Goal: Transaction & Acquisition: Purchase product/service

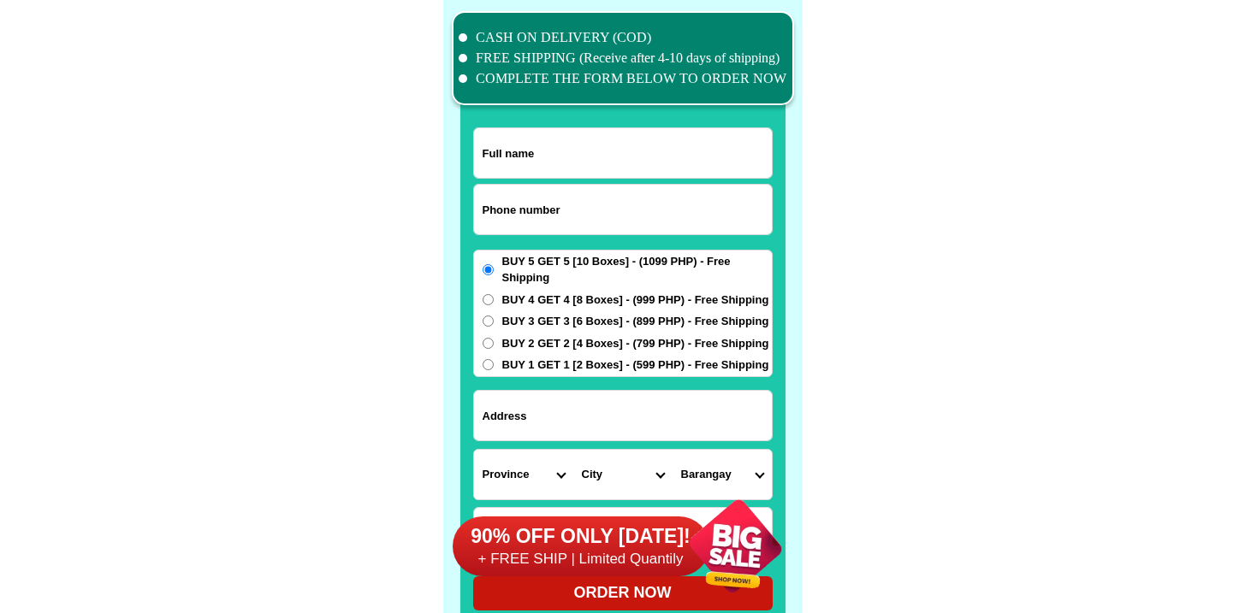
scroll to position [13299, 0]
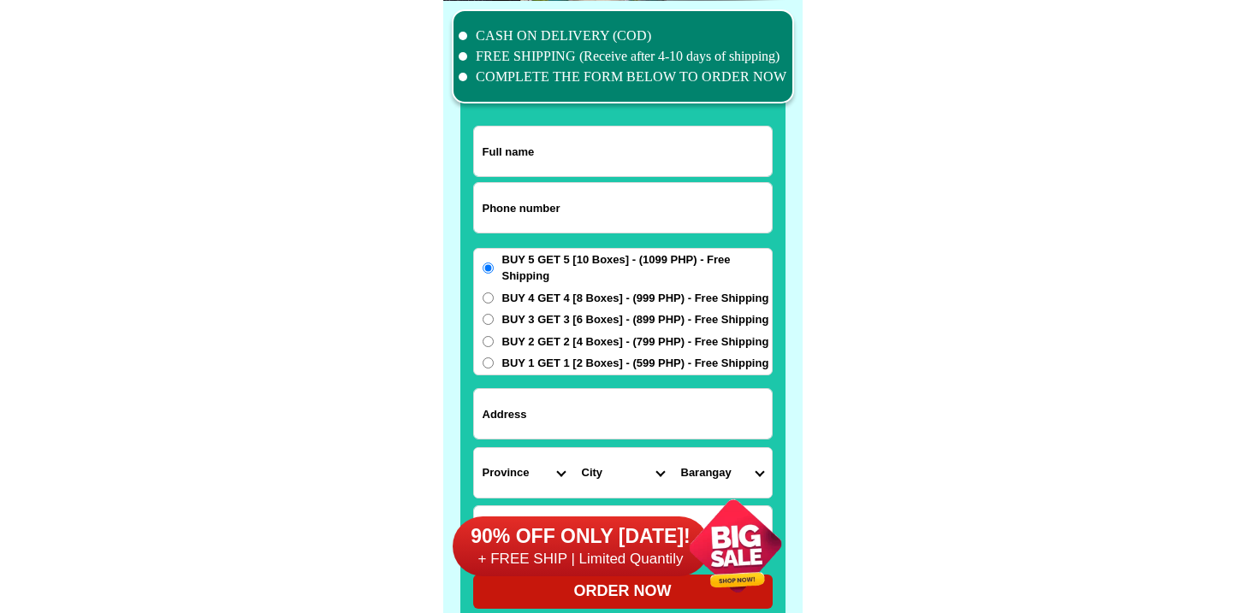
click at [547, 200] on input "Input phone_number" at bounding box center [623, 208] width 298 height 50
click at [547, 200] on input "0" at bounding box center [623, 208] width 298 height 50
paste input "09072729827"
click at [494, 207] on input "009072729827" at bounding box center [623, 208] width 298 height 50
type input "09072729827"
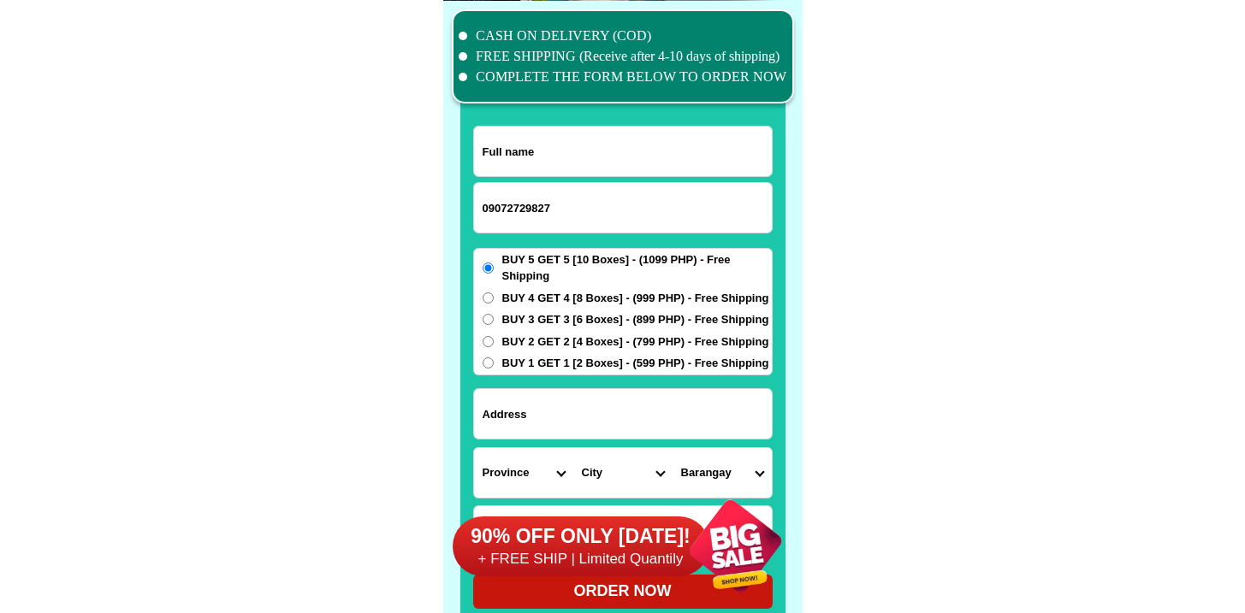
drag, startPoint x: 580, startPoint y: 156, endPoint x: 526, endPoint y: 95, distance: 81.2
click at [580, 156] on input "Input full_name" at bounding box center [623, 152] width 298 height 50
paste input "Norma Dacudao"
type input "Norma Dacudao"
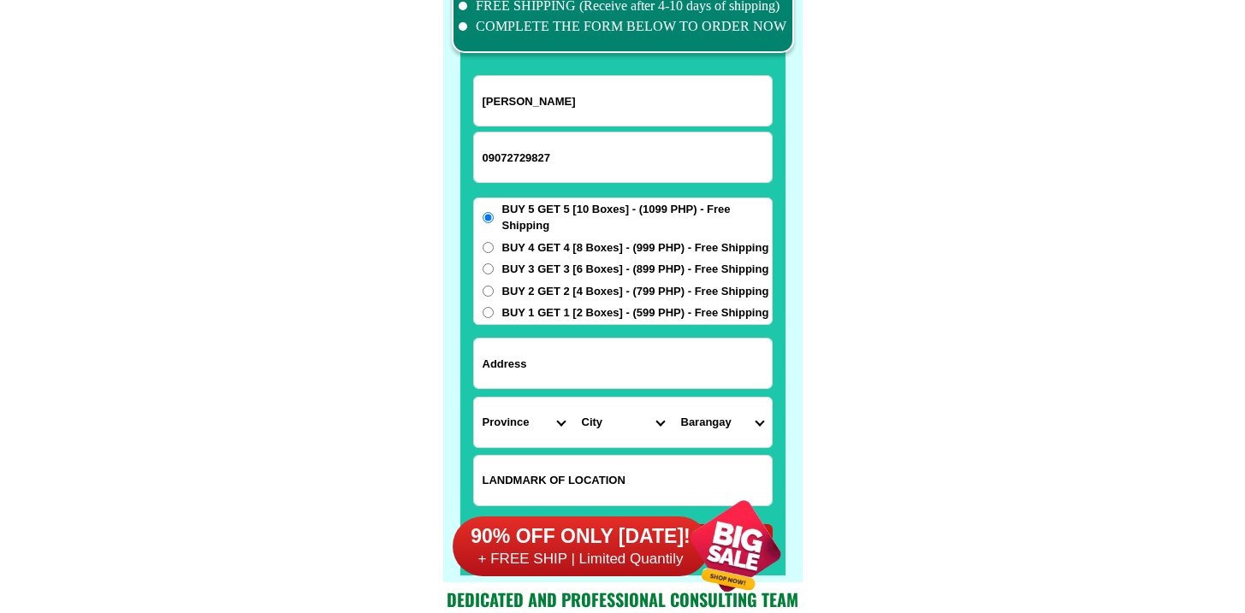
scroll to position [13352, 0]
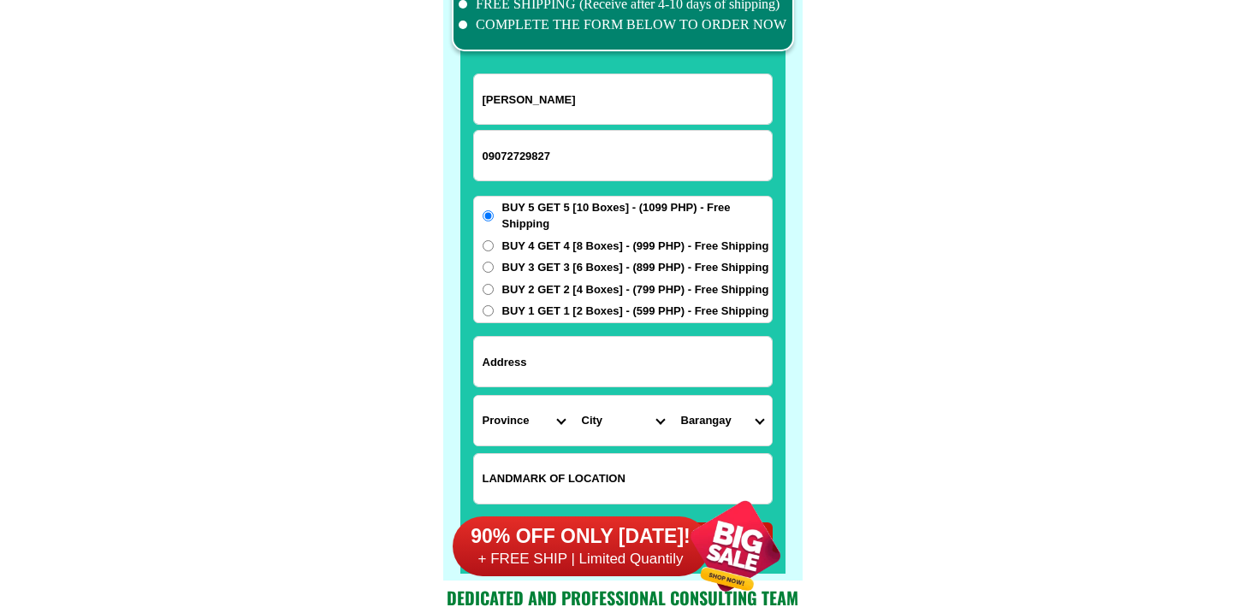
click at [634, 370] on input "Input address" at bounding box center [623, 362] width 298 height 50
click at [535, 467] on input "Input LANDMARKOFLOCATION" at bounding box center [623, 479] width 298 height 50
paste input "INFRONT OF MATER CARMELI SCHOOL Side-Gate"
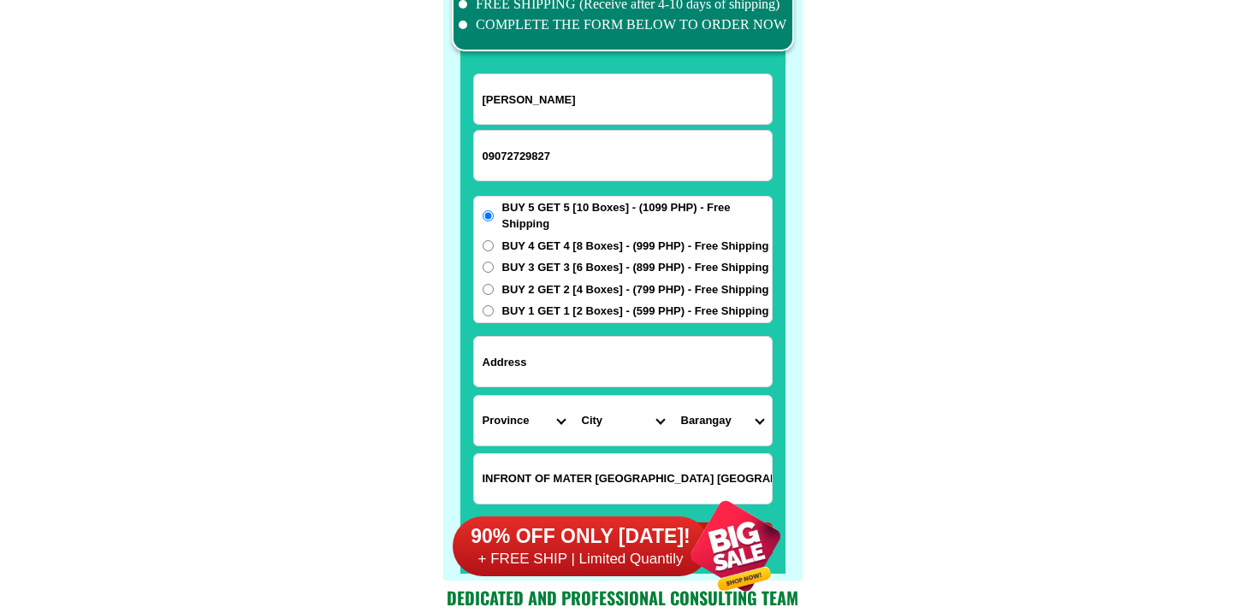
type input "INFRONT OF MATER CARMELI SCHOOL Side-Gate"
click at [527, 291] on span "BUY 2 GET 2 [4 Boxes] - (799 PHP) - Free Shipping" at bounding box center [635, 289] width 267 height 17
click at [494, 291] on input "BUY 2 GET 2 [4 Boxes] - (799 PHP) - Free Shipping" at bounding box center [488, 289] width 11 height 11
radio input "true"
click at [576, 376] on input "Input address" at bounding box center [623, 362] width 298 height 50
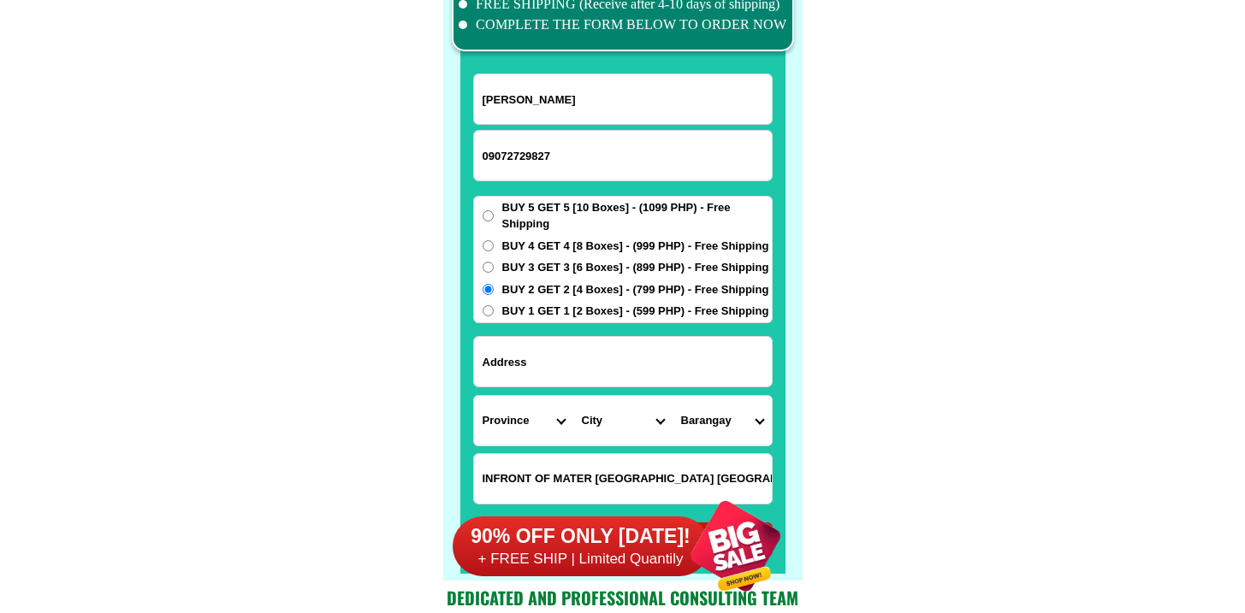
paste input "#3 Dalipe Street, Brgy. Poblacion DinglebIloilo"
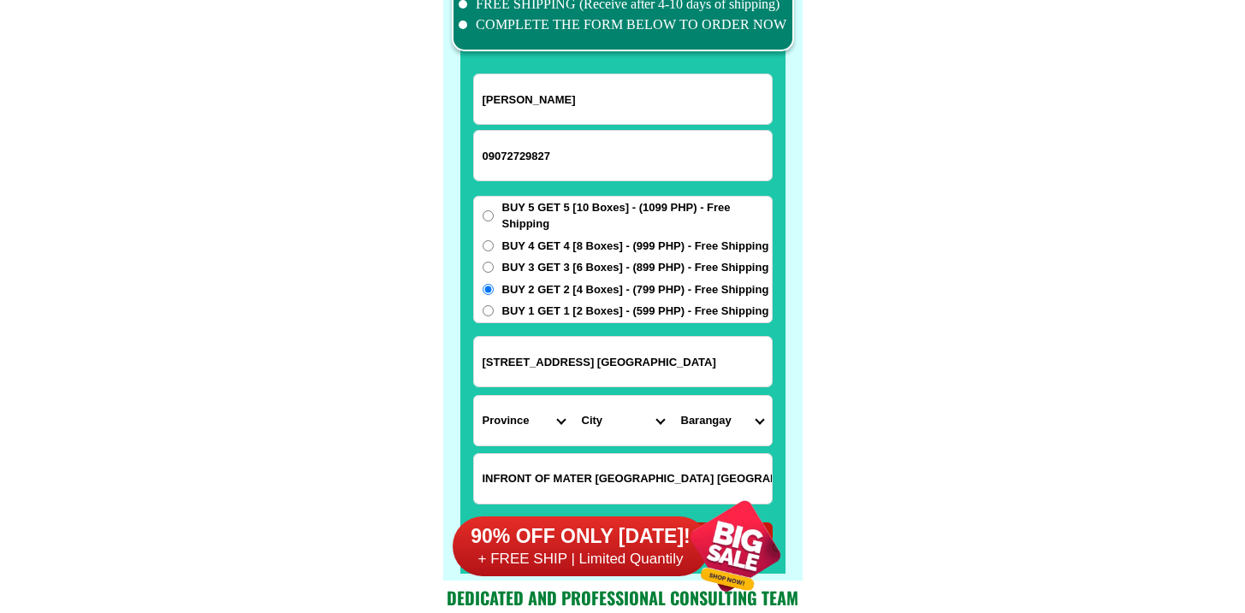
type input "#3 Dalipe Street, Brgy. Poblacion DinglebIloilo"
click at [483, 421] on select "Province [GEOGRAPHIC_DATA] [GEOGRAPHIC_DATA] [GEOGRAPHIC_DATA] [GEOGRAPHIC_DATA…" at bounding box center [523, 421] width 99 height 50
select select "63_151"
click at [474, 396] on select "Province [GEOGRAPHIC_DATA] [GEOGRAPHIC_DATA] [GEOGRAPHIC_DATA] [GEOGRAPHIC_DATA…" at bounding box center [523, 421] width 99 height 50
click at [611, 415] on select "City Ajuy Alimodian Anilao Badiangan Balasan Banate Barotac-nuevo Barotac-viejo…" at bounding box center [622, 421] width 99 height 50
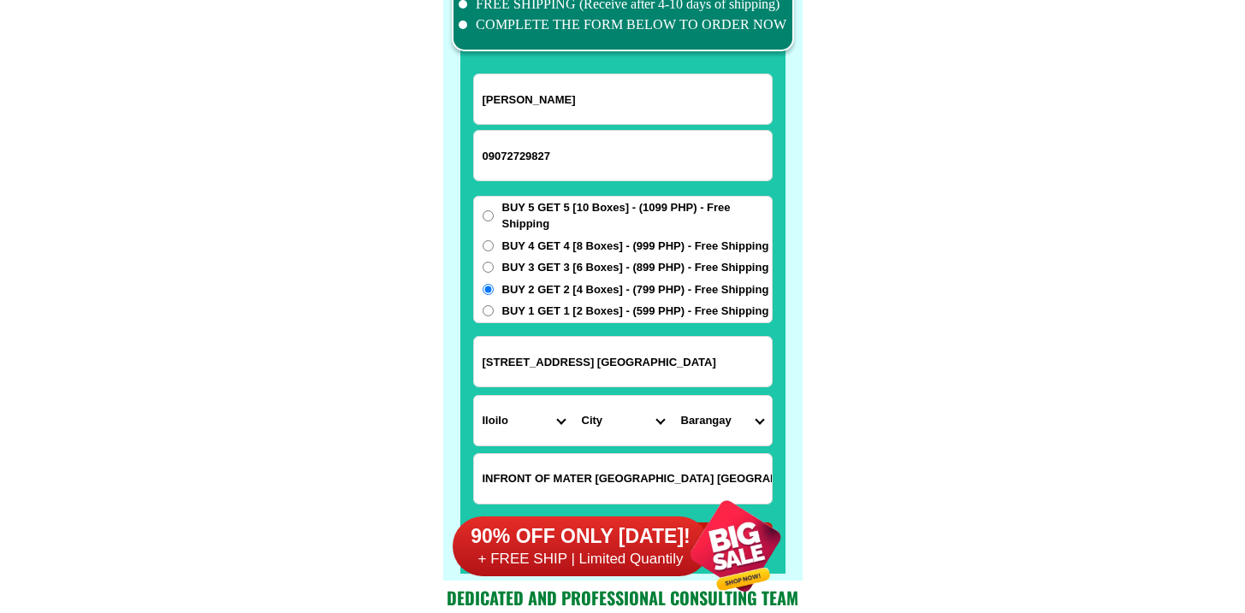
select select "63_1511098"
click at [573, 396] on select "City Ajuy Alimodian Anilao Badiangan Balasan Banate Barotac-nuevo Barotac-viejo…" at bounding box center [622, 421] width 99 height 50
click at [707, 412] on select "Barangay Abangay Agsalanan Agtatacay Alegria Bongloy Buenavista Caguyuman Calic…" at bounding box center [721, 421] width 99 height 50
select select "63_151109839429"
click at [672, 396] on select "Barangay Abangay Agsalanan Agtatacay Alegria Bongloy Buenavista Caguyuman Calic…" at bounding box center [721, 421] width 99 height 50
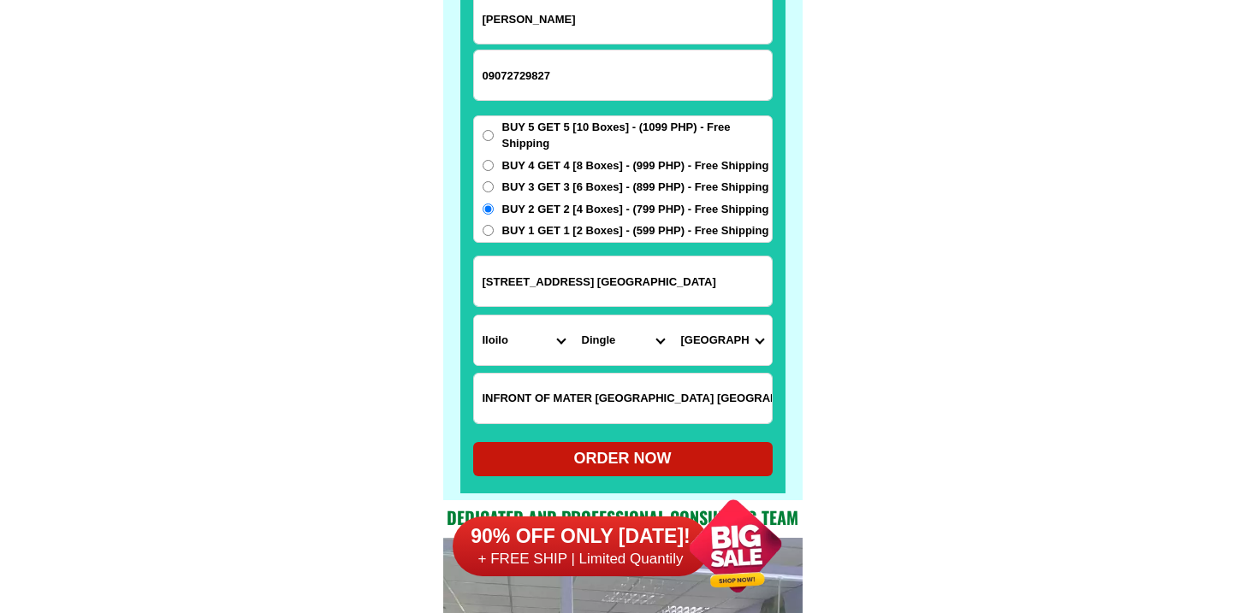
scroll to position [13521, 0]
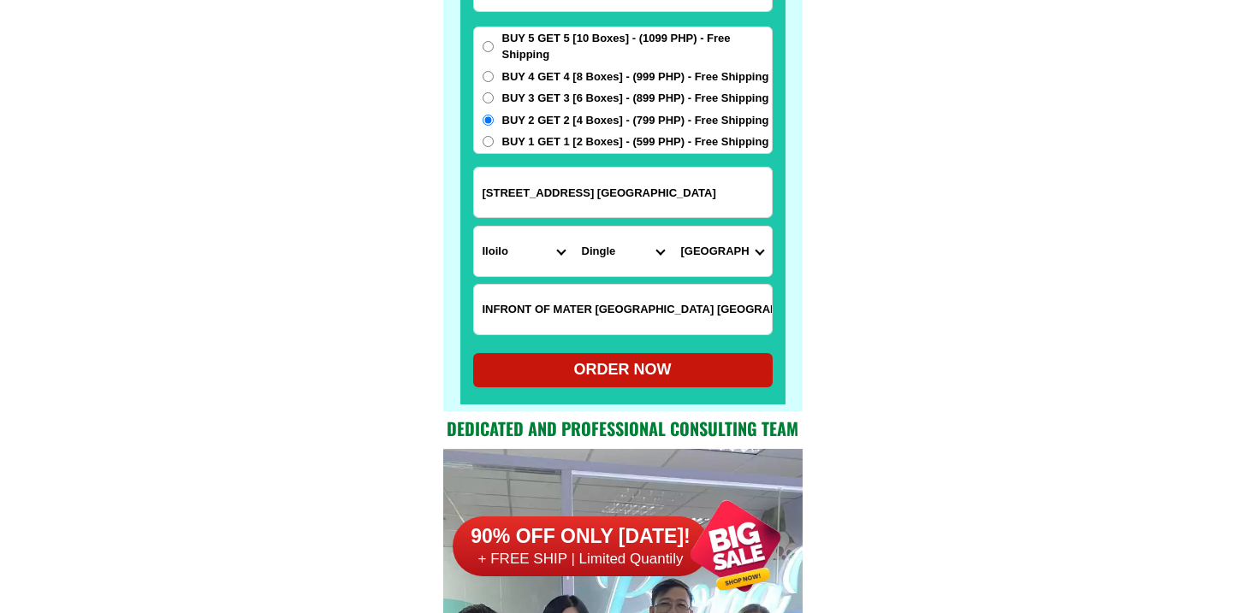
click at [655, 364] on div "ORDER NOW" at bounding box center [622, 369] width 299 height 23
radio input "true"
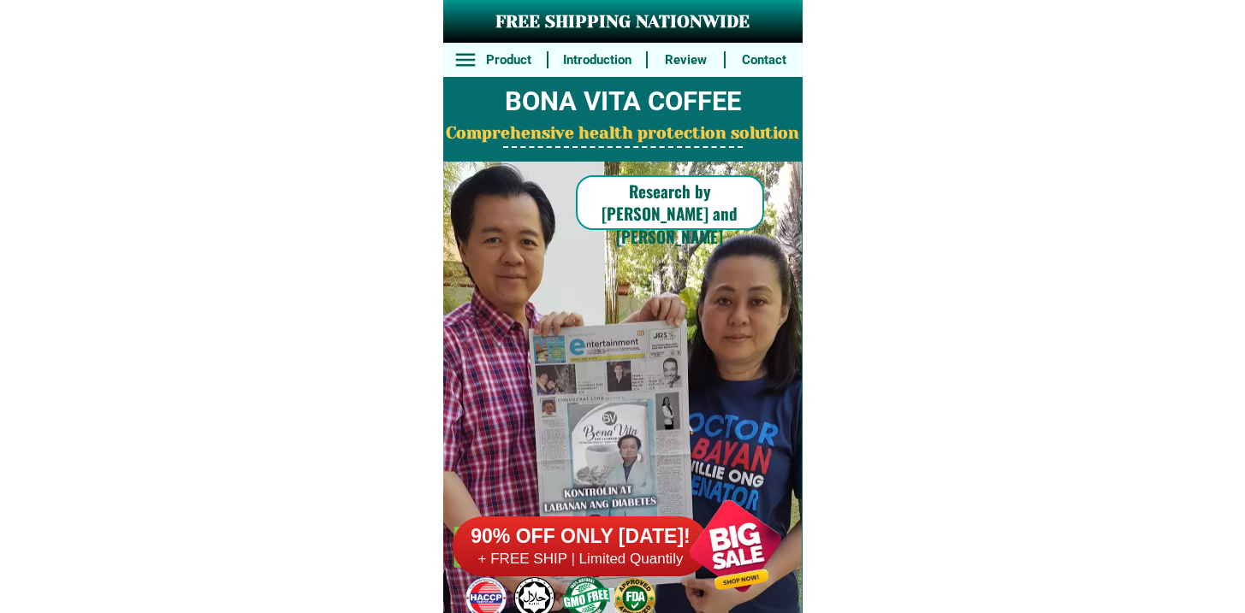
click at [603, 542] on h6 "90% OFF ONLY [DATE]!" at bounding box center [581, 537] width 257 height 26
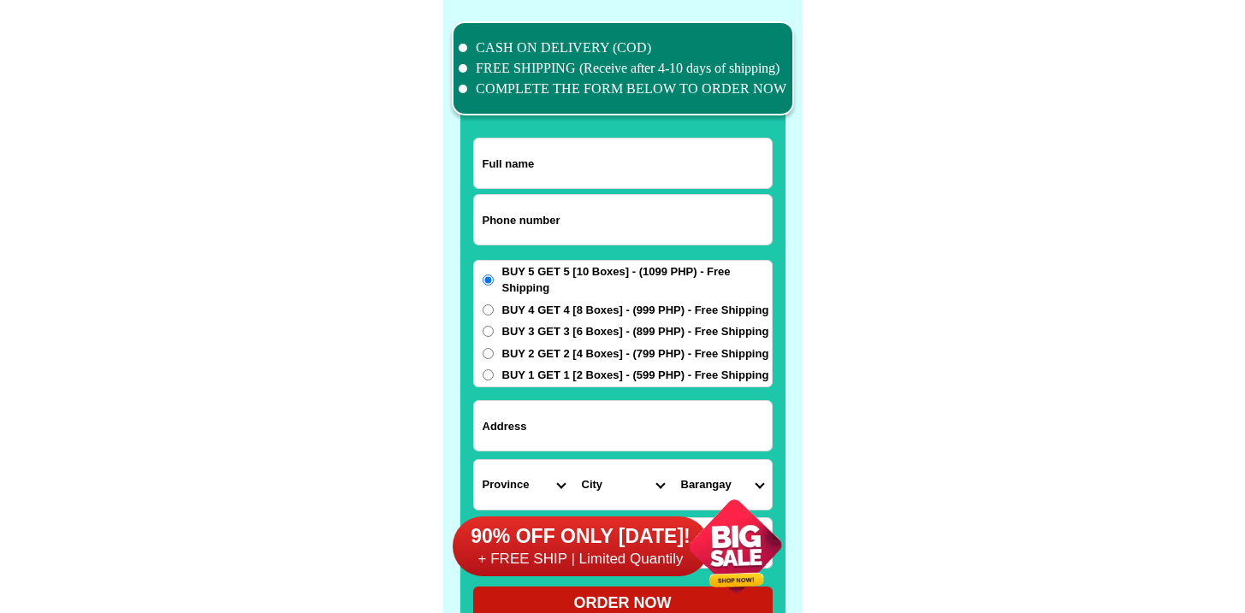
scroll to position [13299, 0]
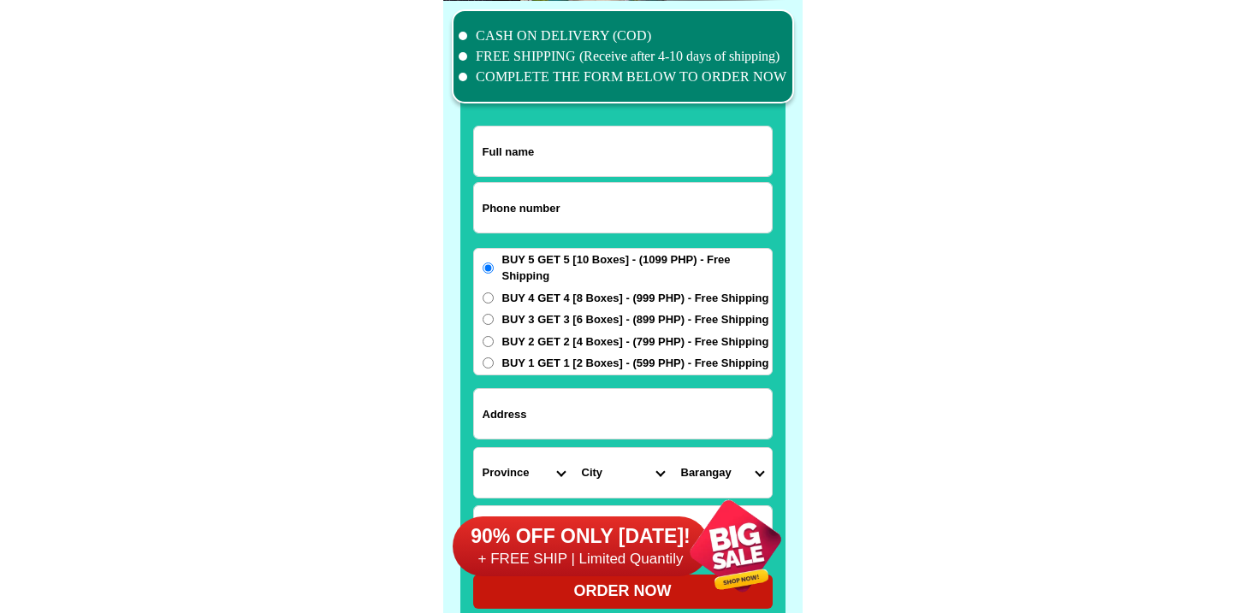
drag, startPoint x: 582, startPoint y: 190, endPoint x: 577, endPoint y: 201, distance: 11.9
click at [579, 195] on input "Input phone_number" at bounding box center [623, 208] width 298 height 50
click at [577, 202] on input "Input phone_number" at bounding box center [623, 208] width 298 height 50
paste input "639203475709"
type input "639203475709"
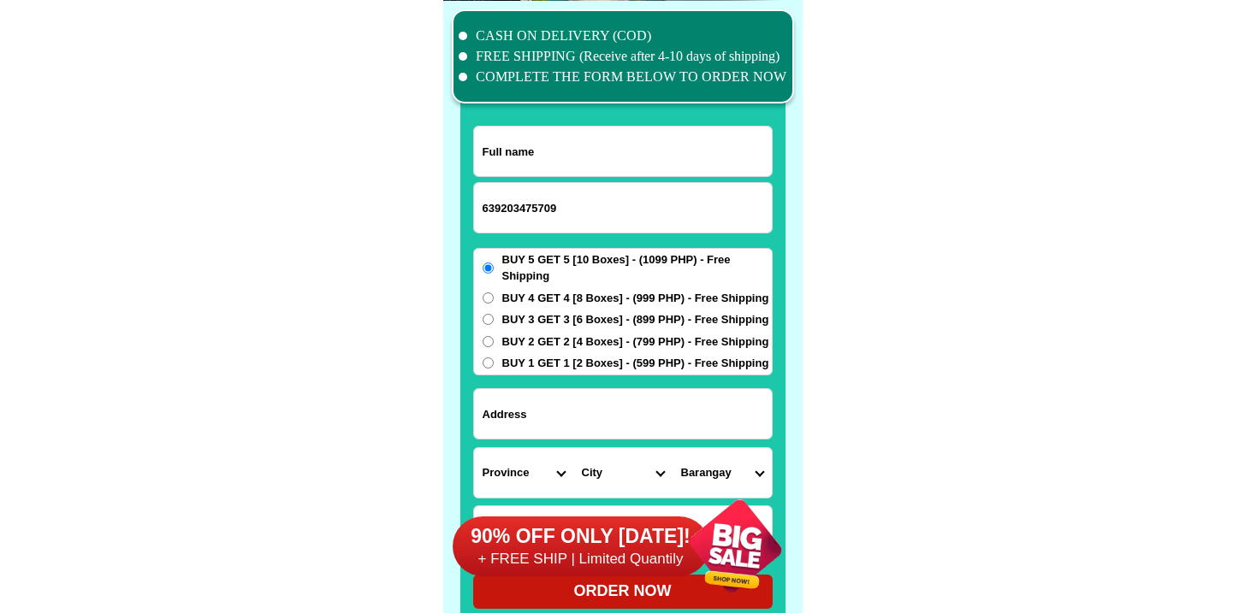
click at [549, 166] on input "Input full_name" at bounding box center [623, 152] width 298 height 50
paste input "Mila Aninipot"
type input "Mila Aninipot"
click at [583, 428] on input "Input address" at bounding box center [623, 414] width 298 height 50
paste input "Sun-ok ibabao Cordova Cebu landmark Summerville subdivision"
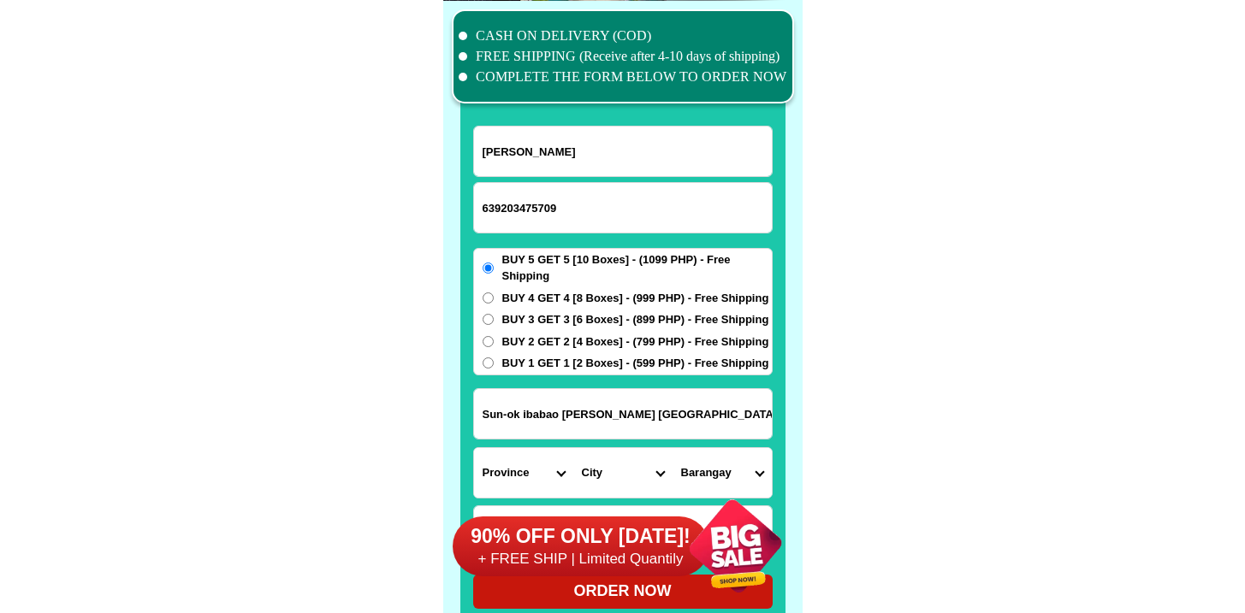
scroll to position [0, 53]
type input "Sun-ok ibabao Cordova Cebu landmark Summerville subdivision"
click at [552, 355] on span "BUY 1 GET 1 [2 Boxes] - (599 PHP) - Free Shipping" at bounding box center [635, 363] width 267 height 17
click at [494, 358] on input "BUY 1 GET 1 [2 Boxes] - (599 PHP) - Free Shipping" at bounding box center [488, 363] width 11 height 11
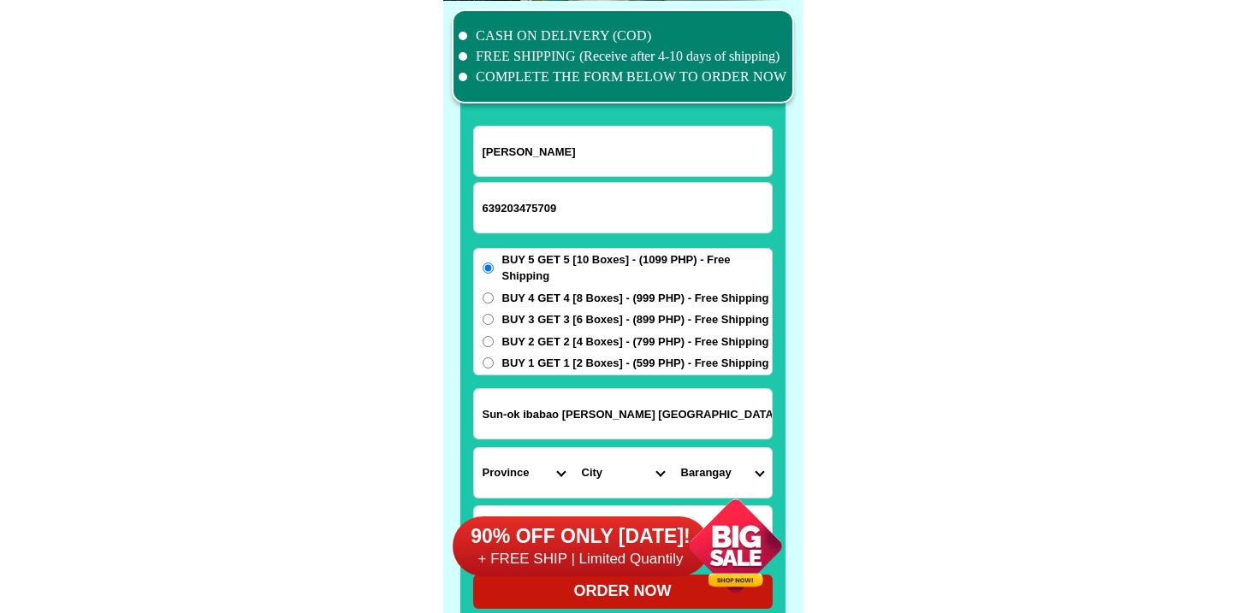
radio input "true"
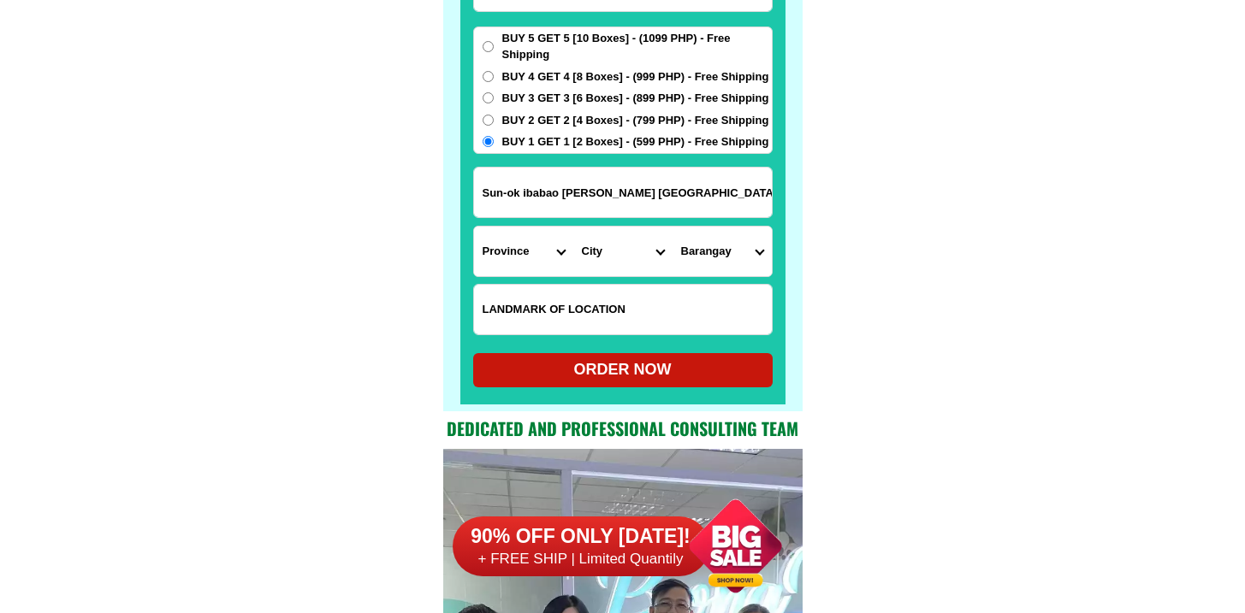
click at [557, 322] on input "Input LANDMARKOFLOCATION" at bounding box center [623, 310] width 298 height 50
paste input "Summer ville subdivision"
type input "Summer ville subdivision"
click at [532, 259] on select "Province [GEOGRAPHIC_DATA] [GEOGRAPHIC_DATA] [GEOGRAPHIC_DATA] [GEOGRAPHIC_DATA…" at bounding box center [523, 252] width 99 height 50
select select "63_8"
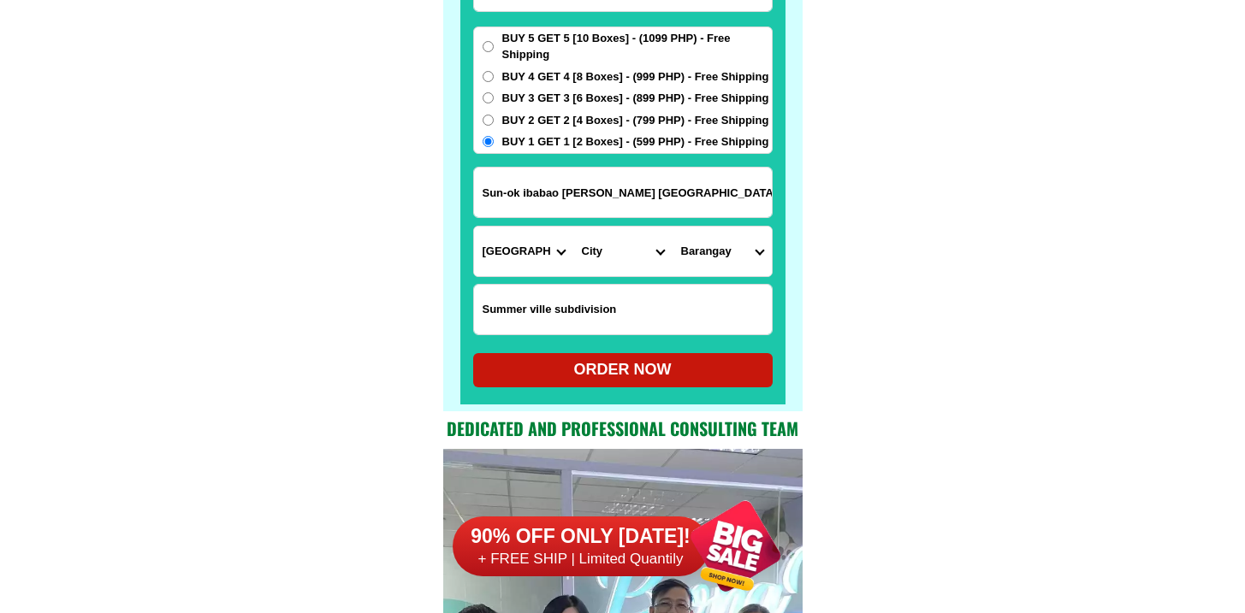
click at [474, 227] on select "Province [GEOGRAPHIC_DATA] [GEOGRAPHIC_DATA] [GEOGRAPHIC_DATA] [GEOGRAPHIC_DATA…" at bounding box center [523, 252] width 99 height 50
click at [613, 234] on select "City Alcoy Aloguinsan Argao Asturias Badian Balamban Bantayan Barili Bogo-city …" at bounding box center [622, 252] width 99 height 50
select select "63_89724"
click at [573, 227] on select "City Alcoy Aloguinsan Argao Asturias Badian Balamban Bantayan Barili Bogo-city …" at bounding box center [622, 252] width 99 height 50
click at [729, 260] on select "Barangay Alegria Bangbang Buagsong Catarman Cogon Dapitan Day-as Gabi Gilutonga…" at bounding box center [721, 252] width 99 height 50
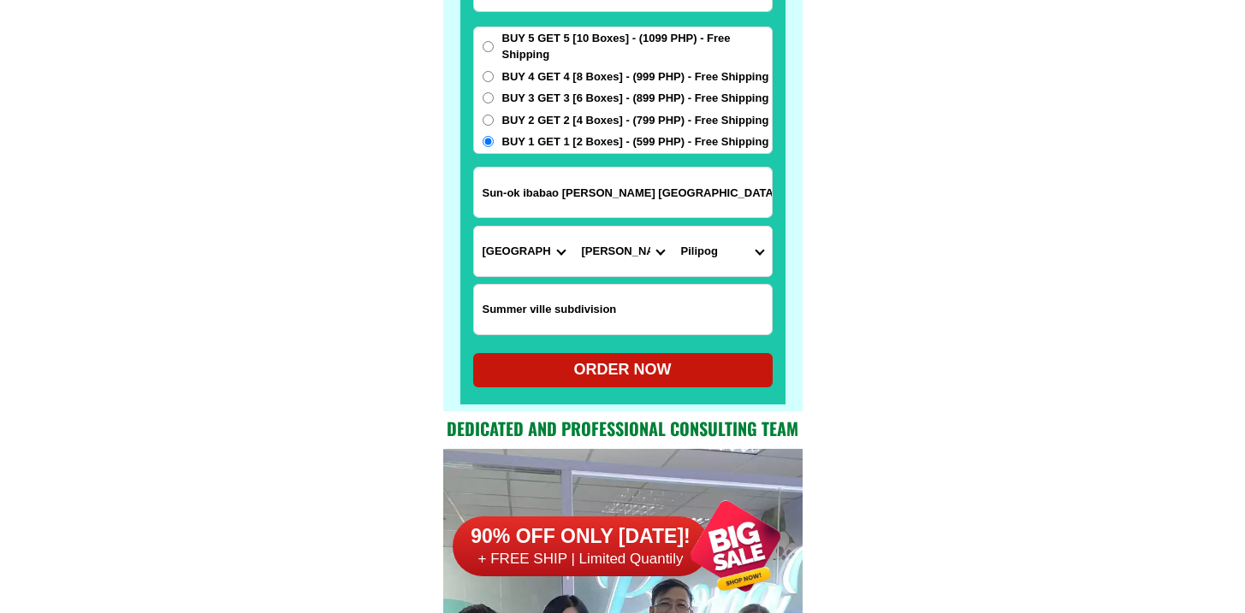
click at [672, 227] on select "Barangay Alegria Bangbang Buagsong Catarman Cogon Dapitan Day-as Gabi Gilutonga…" at bounding box center [721, 252] width 99 height 50
click at [697, 218] on form "Mila Aninipot 639203475709 ORDER NOW Sun-ok ibabao Cordova Cebu landmark Summer…" at bounding box center [622, 145] width 299 height 483
click at [699, 239] on select "Barangay Alegria Bangbang Buagsong Catarman Cogon Dapitan Day-as Gabi Gilutonga…" at bounding box center [721, 252] width 99 height 50
select select "63_89724966"
click at [672, 227] on select "Barangay Alegria Bangbang Buagsong Catarman Cogon Dapitan Day-as Gabi Gilutonga…" at bounding box center [721, 252] width 99 height 50
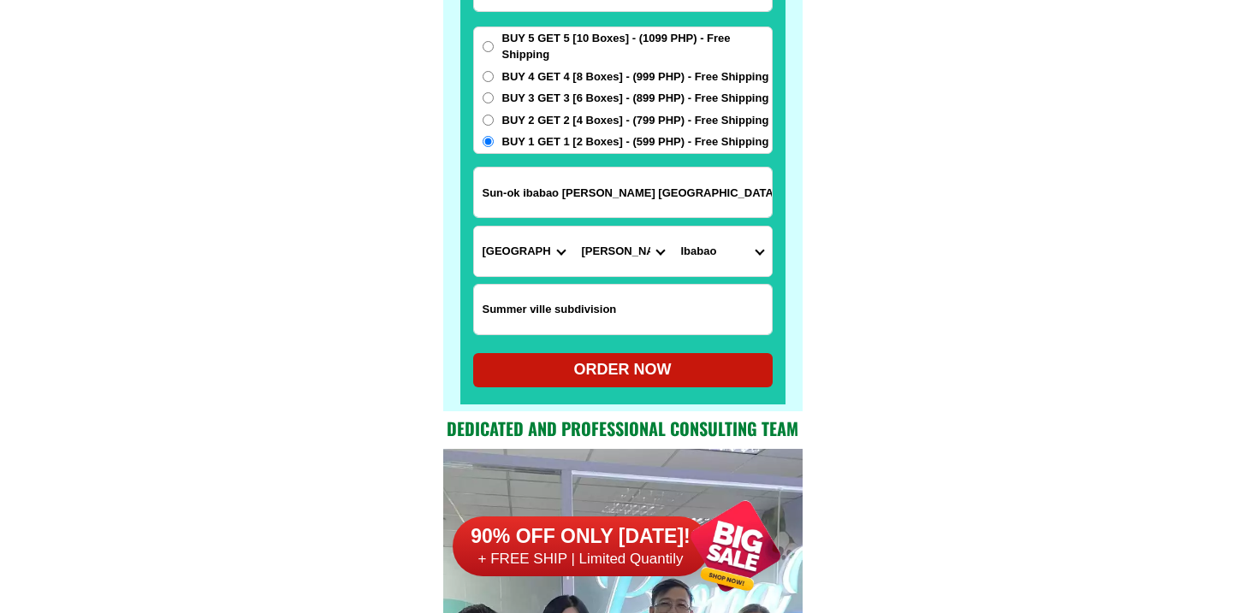
click at [599, 383] on div "ORDER NOW" at bounding box center [622, 370] width 299 height 34
radio input "true"
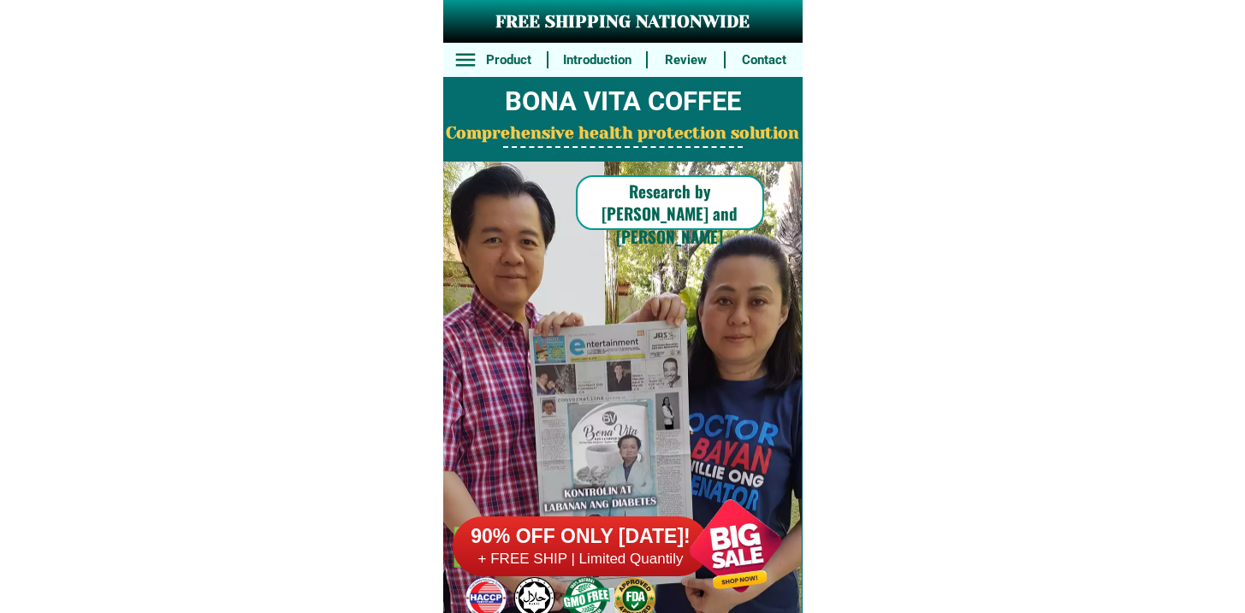
click at [643, 540] on h6 "90% OFF ONLY [DATE]!" at bounding box center [581, 537] width 257 height 26
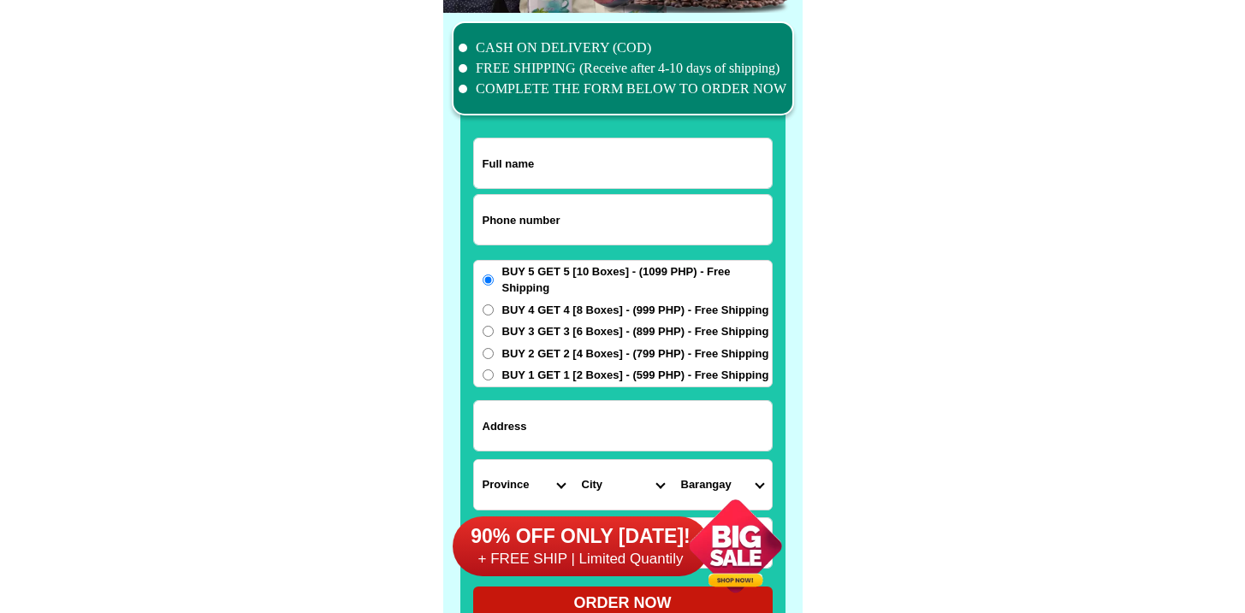
scroll to position [13299, 0]
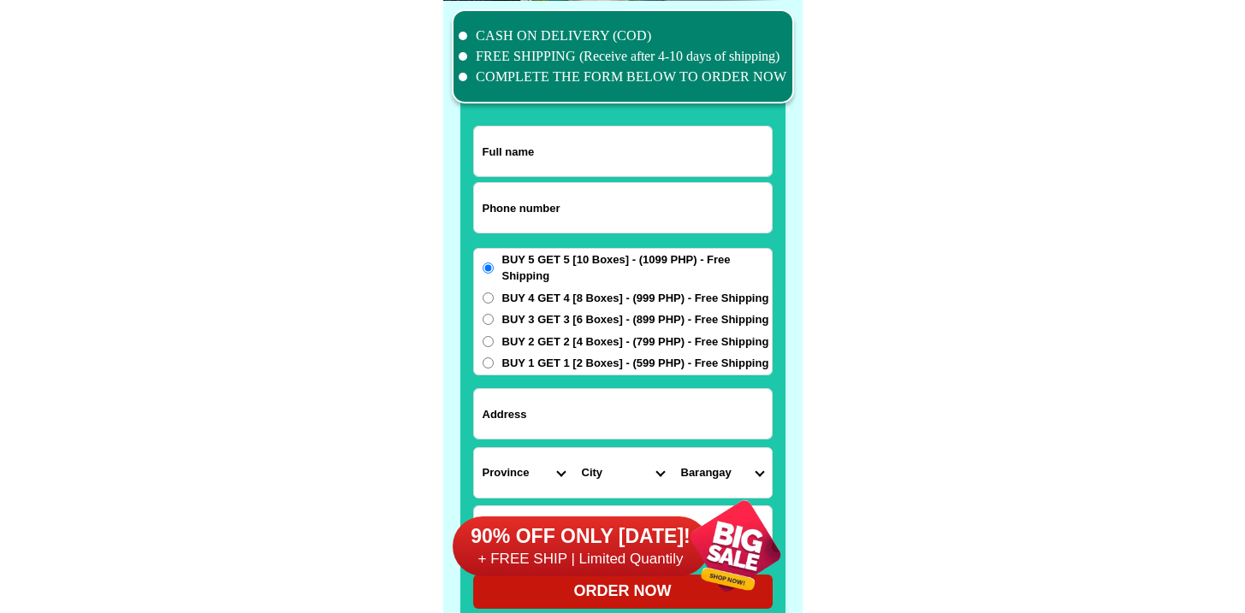
click at [563, 225] on input "Input phone_number" at bounding box center [623, 208] width 298 height 50
paste input "09507434004"
type input "09507434004"
click at [601, 185] on input "09507434004" at bounding box center [623, 208] width 298 height 50
click at [601, 123] on div at bounding box center [622, 325] width 325 height 601
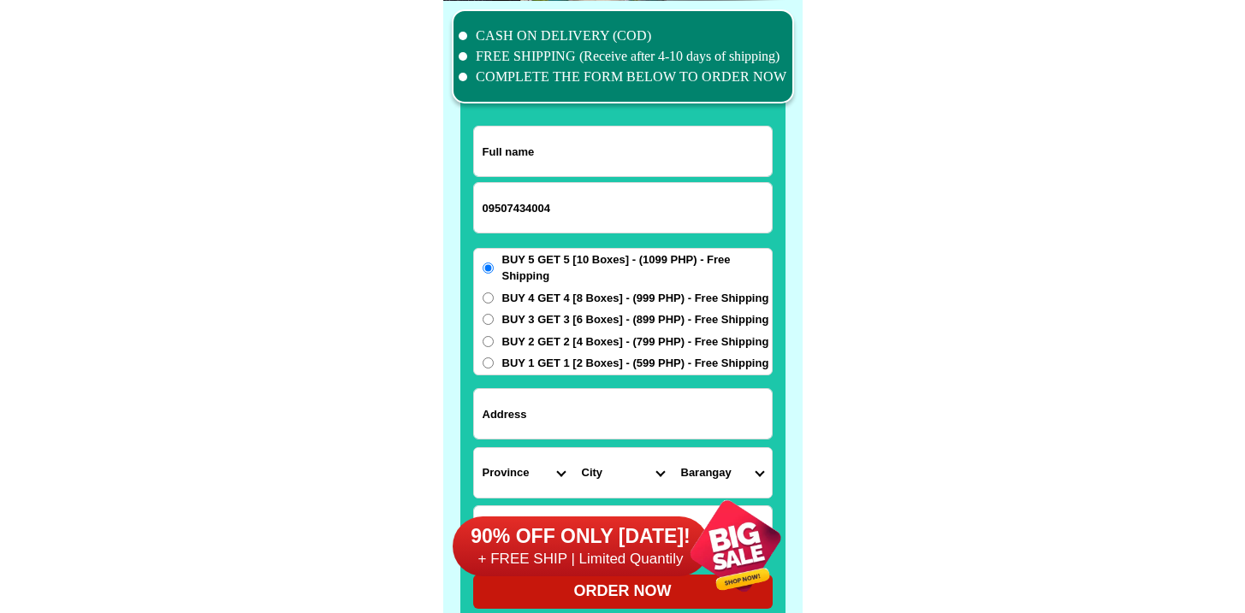
click at [600, 126] on div at bounding box center [622, 151] width 299 height 51
click at [594, 145] on input "Input full_name" at bounding box center [623, 152] width 298 height 50
paste input "[PERSON_NAME]"
type input "[PERSON_NAME]"
click at [613, 407] on input "Input address" at bounding box center [623, 414] width 298 height 50
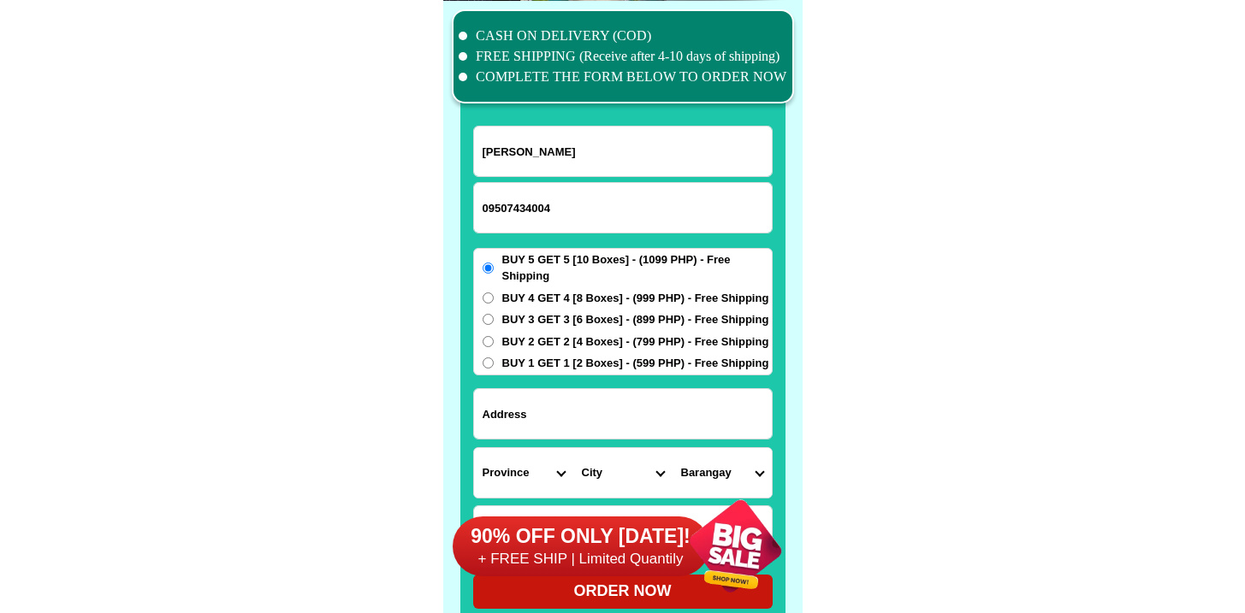
paste input "Porok 6manga District Tagbilaran city of [GEOGRAPHIC_DATA]"
type input "Porok 6manga District Tagbilaran city of [GEOGRAPHIC_DATA]"
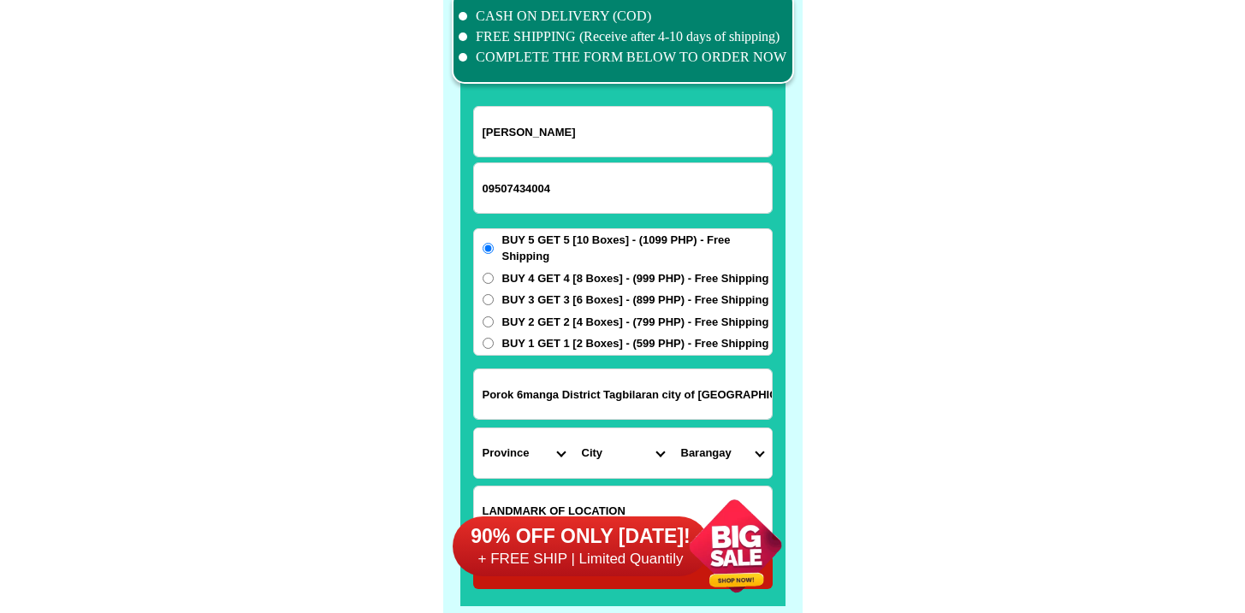
scroll to position [13343, 0]
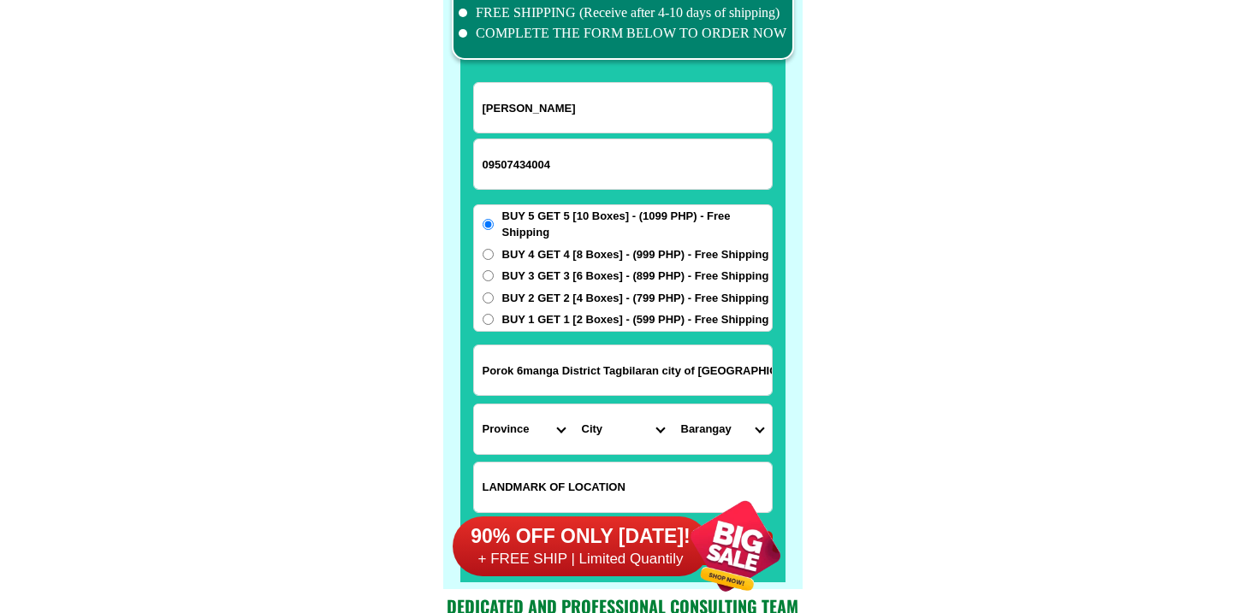
click at [525, 432] on select "Province [GEOGRAPHIC_DATA] [GEOGRAPHIC_DATA] [GEOGRAPHIC_DATA] [GEOGRAPHIC_DATA…" at bounding box center [523, 430] width 99 height 50
select select "63_137"
click at [474, 405] on select "Province [GEOGRAPHIC_DATA] [GEOGRAPHIC_DATA] [GEOGRAPHIC_DATA] [GEOGRAPHIC_DATA…" at bounding box center [523, 430] width 99 height 50
click at [626, 440] on select "City Alburquerque Antequera Baclayon Balilihan Bien-unido Bilar Bohol-[PERSON_N…" at bounding box center [622, 430] width 99 height 50
select select "63_1377328"
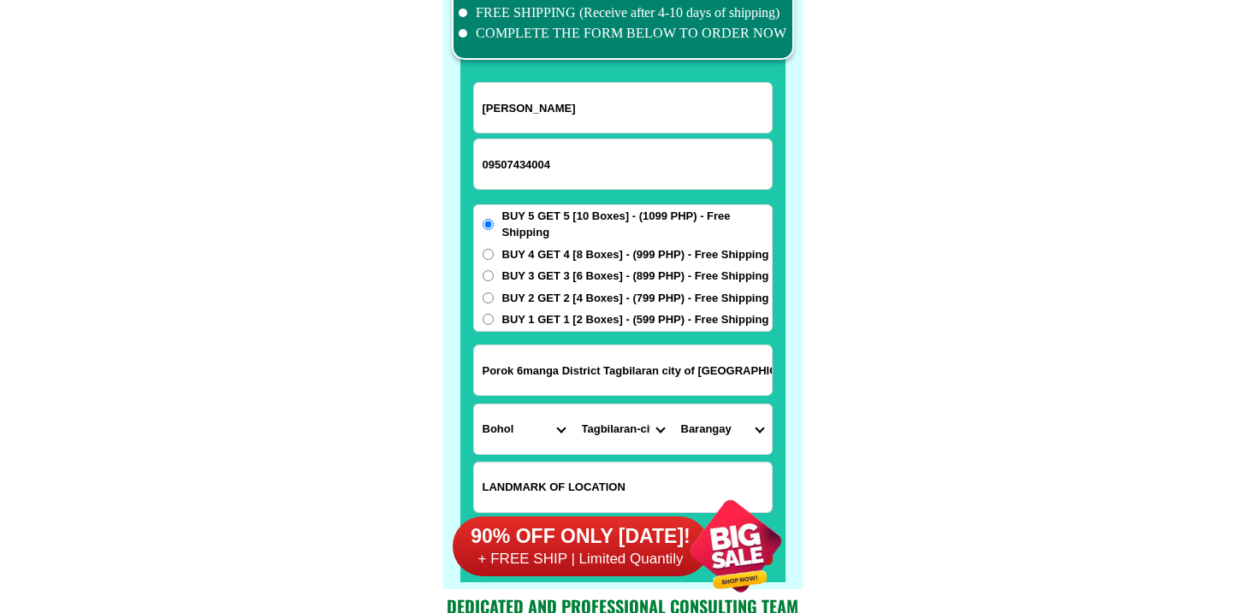
click at [573, 405] on select "City Alburquerque Antequera Baclayon Balilihan Bien-unido Bilar Bohol-[PERSON_N…" at bounding box center [622, 430] width 99 height 50
click at [720, 438] on select "Barangay Bool Booy Cabawan [GEOGRAPHIC_DATA] [GEOGRAPHIC_DATA] [GEOGRAPHIC_DATA…" at bounding box center [721, 430] width 99 height 50
select select "63_1377328436"
click at [672, 405] on select "Barangay Bool Booy Cabawan [GEOGRAPHIC_DATA] [GEOGRAPHIC_DATA] [GEOGRAPHIC_DATA…" at bounding box center [721, 430] width 99 height 50
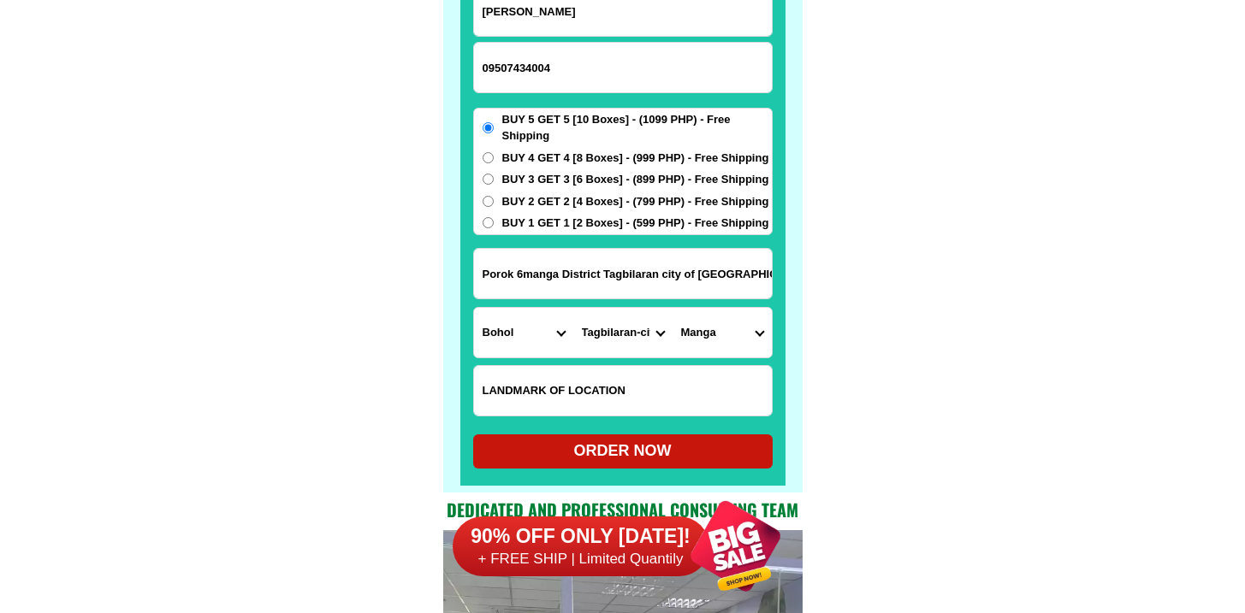
scroll to position [13480, 0]
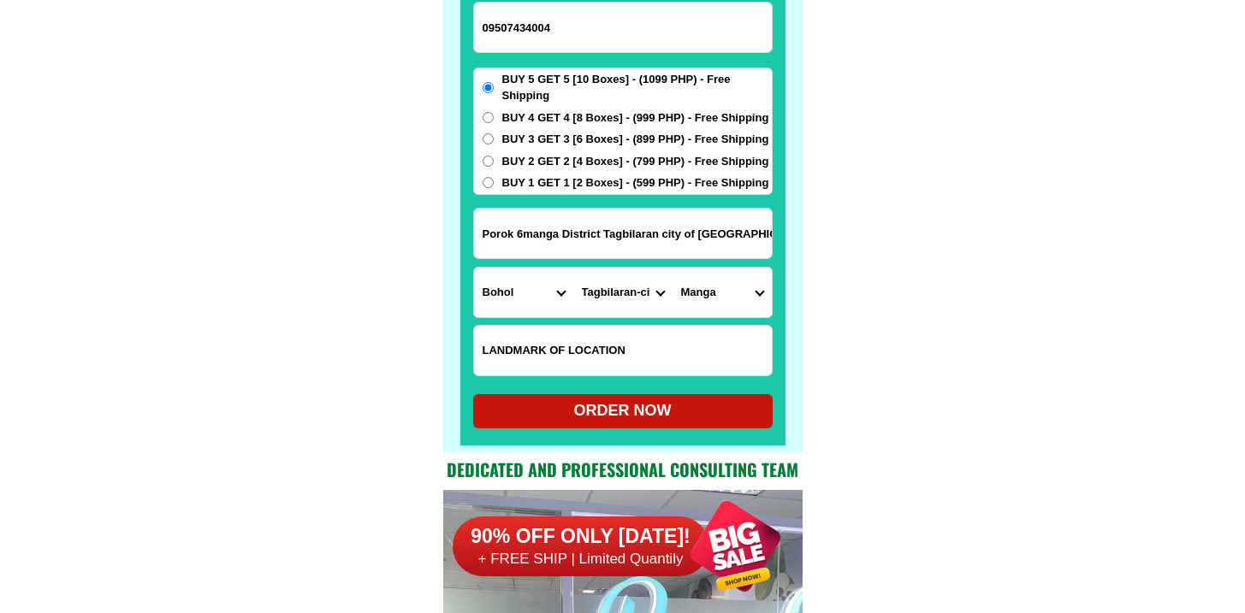
click at [700, 300] on select "Barangay Bool Booy Cabawan [GEOGRAPHIC_DATA] [GEOGRAPHIC_DATA] [GEOGRAPHIC_DATA…" at bounding box center [721, 293] width 99 height 50
click at [689, 223] on input "Porok 6manga District Tagbilaran city of [GEOGRAPHIC_DATA]" at bounding box center [623, 234] width 298 height 50
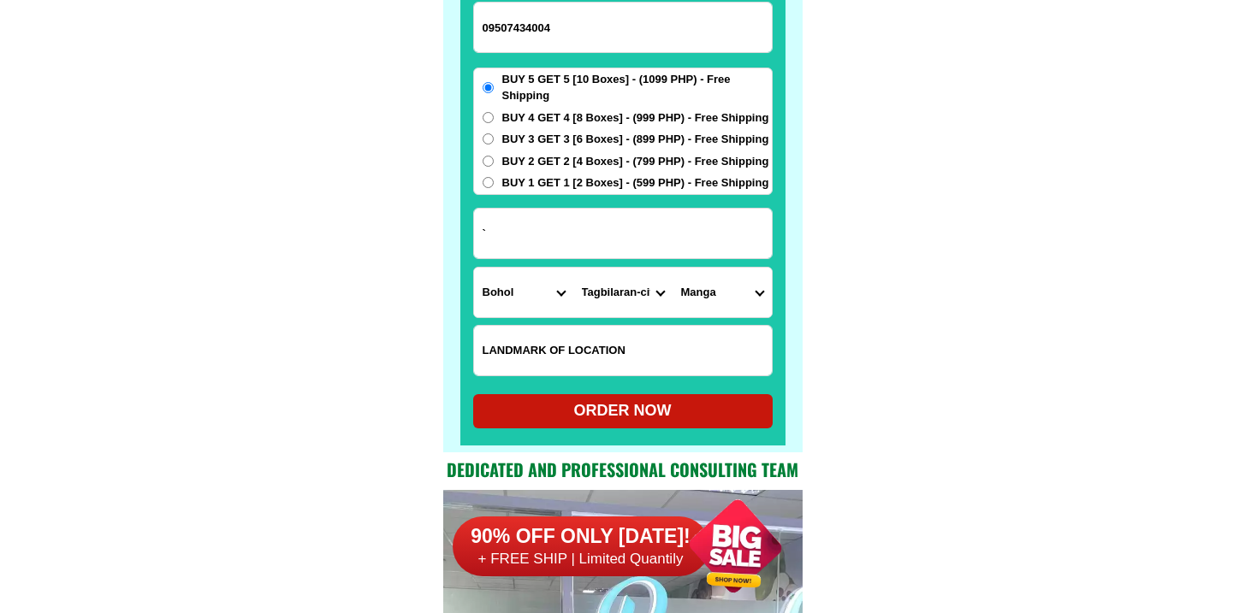
type input "`"
click at [755, 256] on input "Porok 6manga District Tagbilaran city of [GEOGRAPHIC_DATA]" at bounding box center [623, 234] width 298 height 50
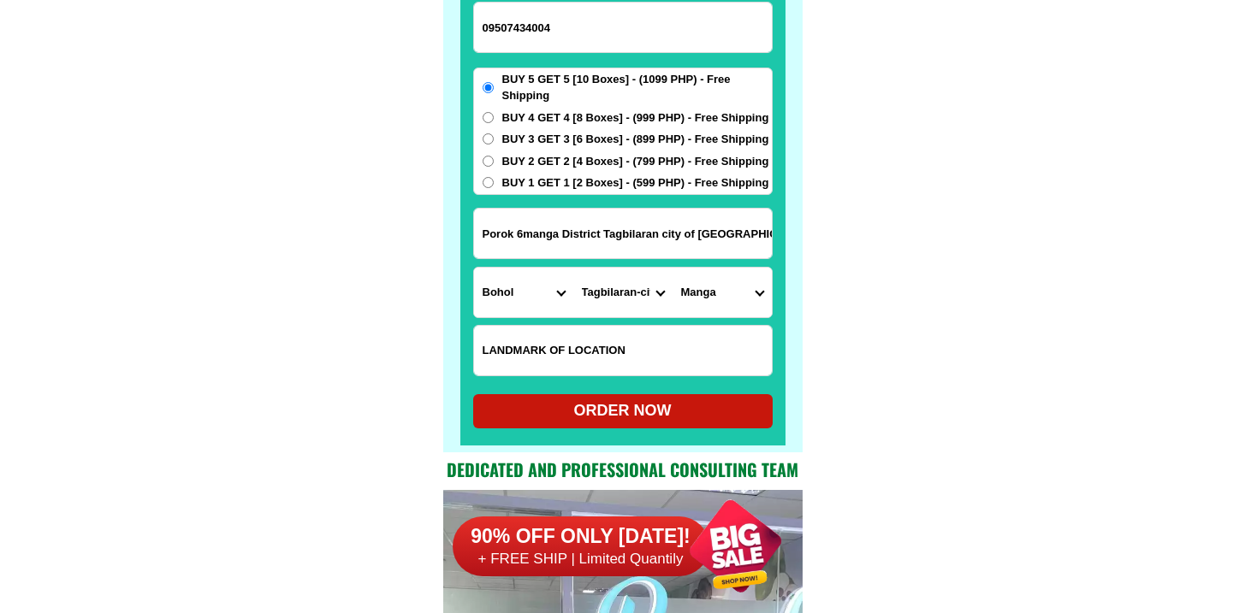
type input "Porok 6manga District Tagbilaran city of [GEOGRAPHIC_DATA]"
click at [631, 422] on div "ORDER NOW" at bounding box center [622, 411] width 299 height 34
radio input "true"
